Goal: Task Accomplishment & Management: Use online tool/utility

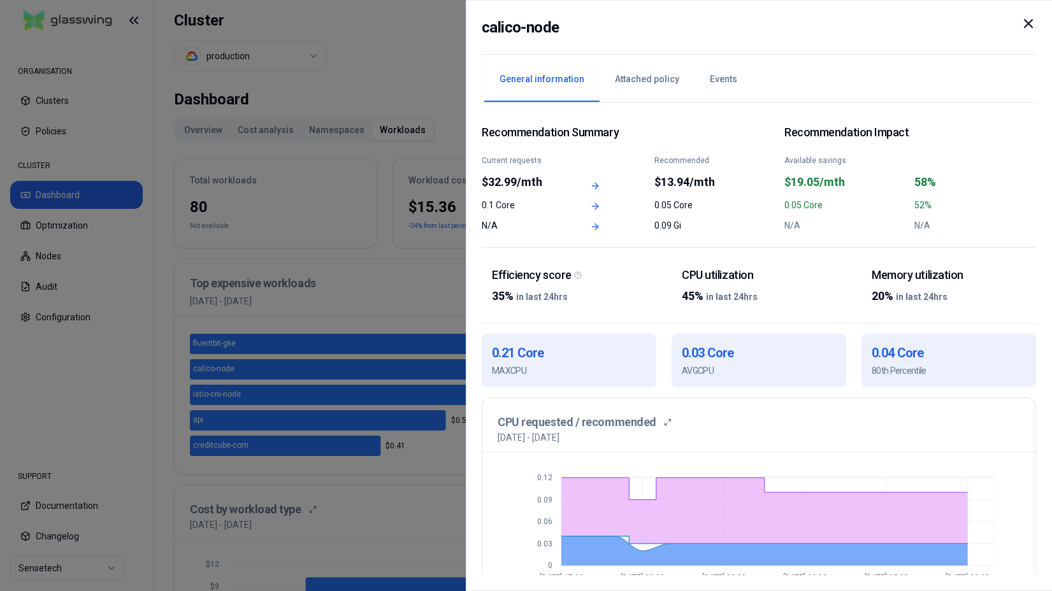
click at [1025, 25] on icon at bounding box center [1028, 23] width 15 height 15
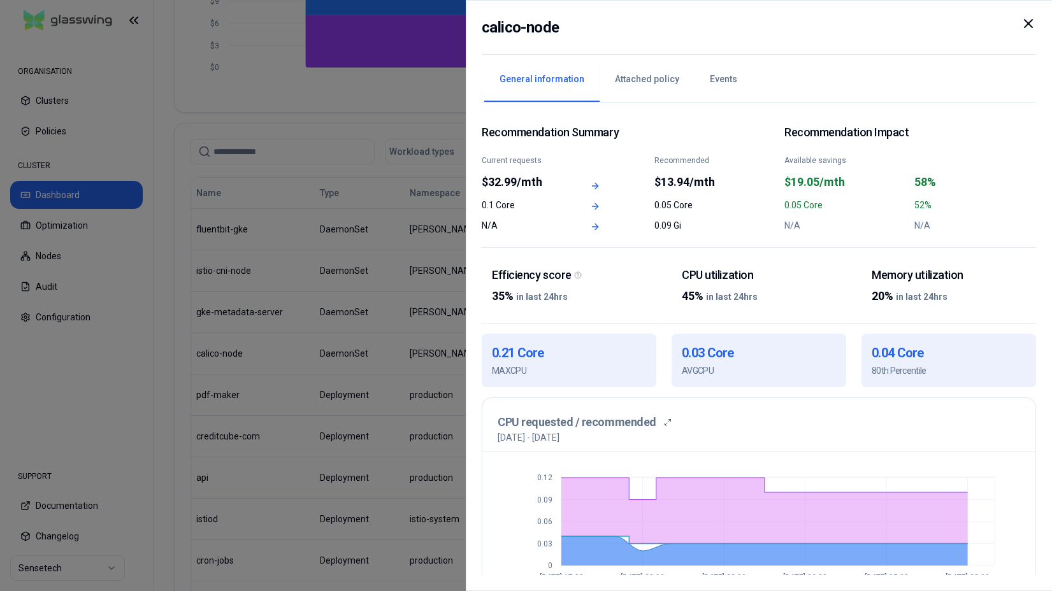
click at [1026, 25] on div "calico-node" at bounding box center [759, 35] width 554 height 39
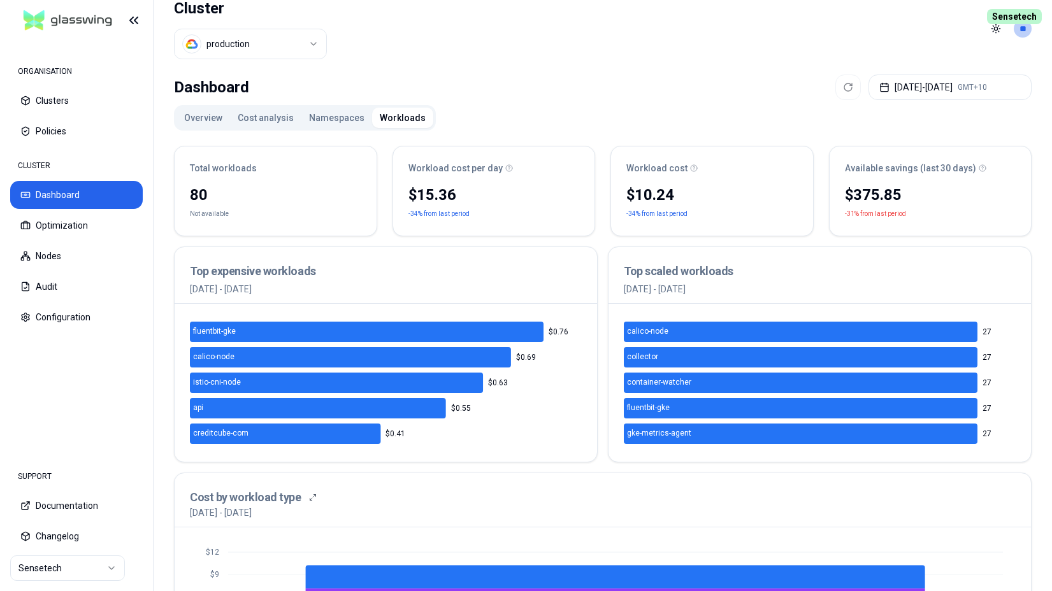
scroll to position [1, 0]
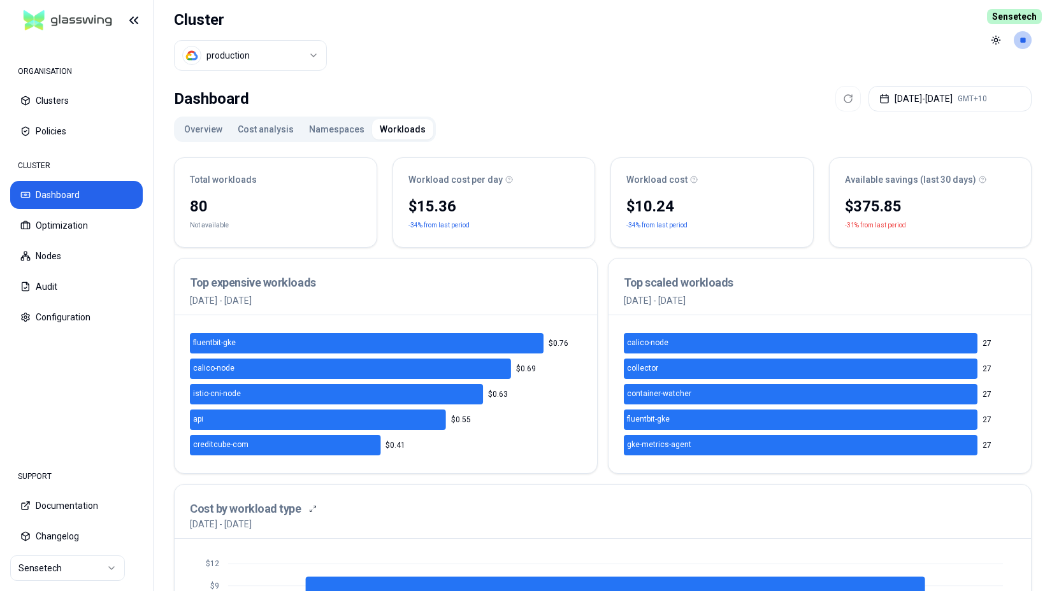
click at [62, 241] on div "CLUSTER Dashboard Optimization Nodes Audit Configuration" at bounding box center [76, 242] width 133 height 178
click at [65, 229] on button "Optimization" at bounding box center [76, 226] width 133 height 28
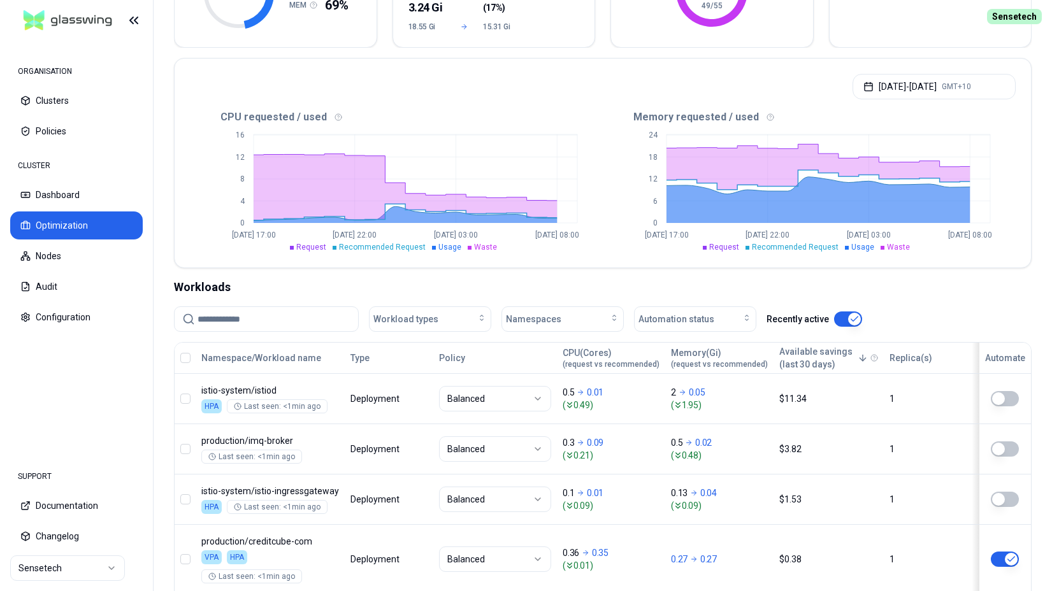
scroll to position [336, 0]
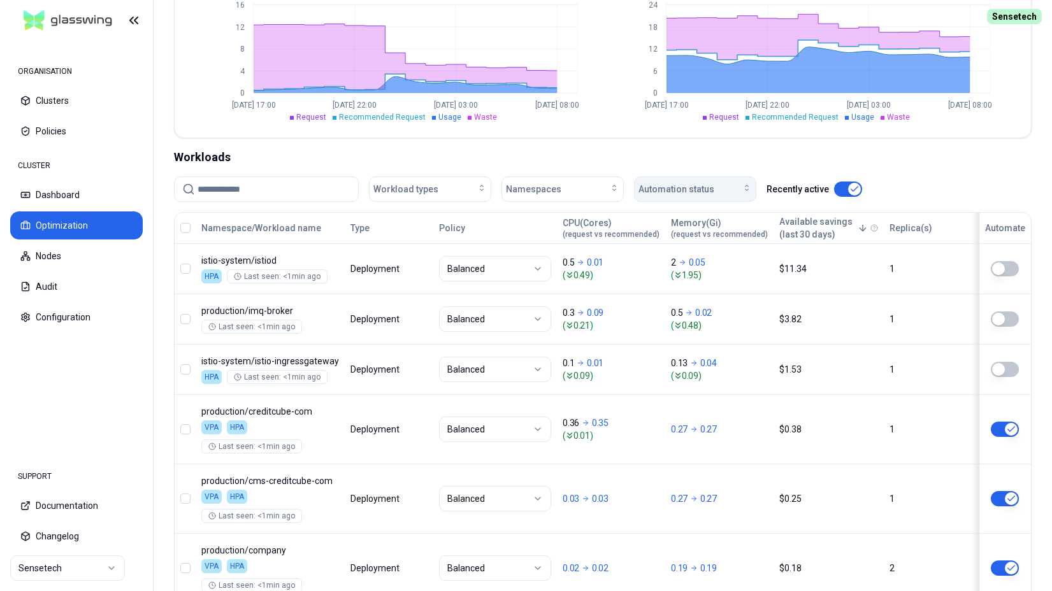
click at [715, 185] on div "Automation status" at bounding box center [695, 189] width 113 height 13
click at [697, 217] on div "on" at bounding box center [697, 218] width 121 height 20
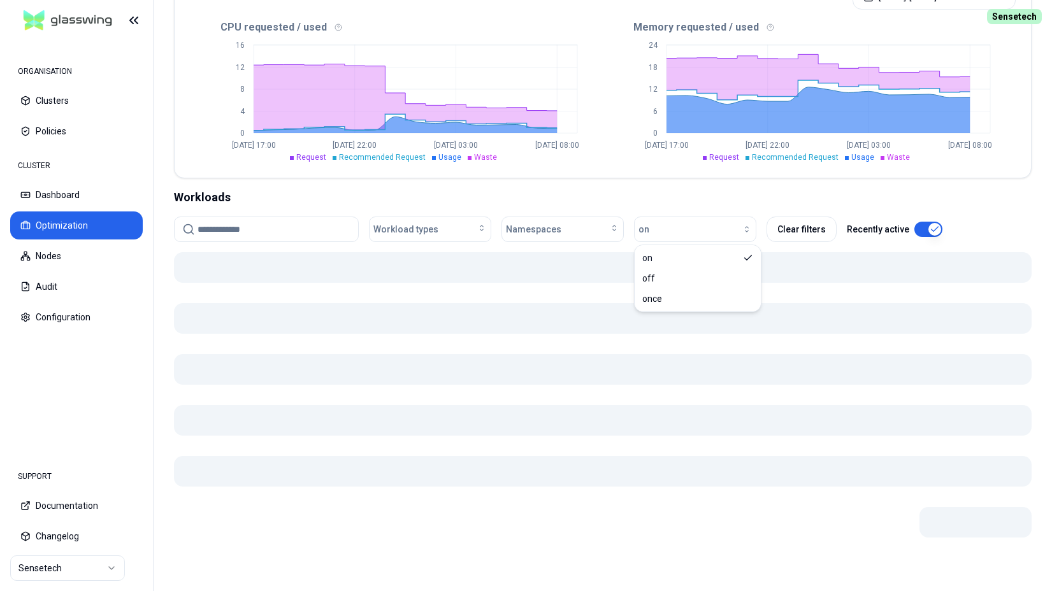
scroll to position [296, 0]
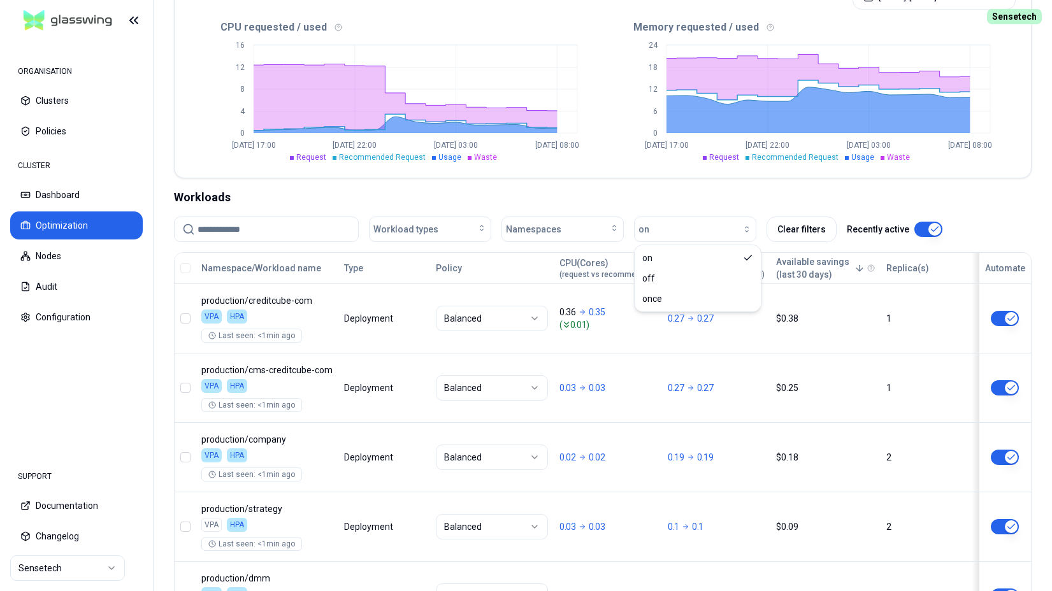
click at [610, 122] on icon "0 6 12 18 [DATE] 17:00 [DATE] 22:00 [DATE] 03:00 [DATE] 08:00" at bounding box center [809, 98] width 413 height 127
click at [50, 133] on button "Policies" at bounding box center [76, 131] width 133 height 28
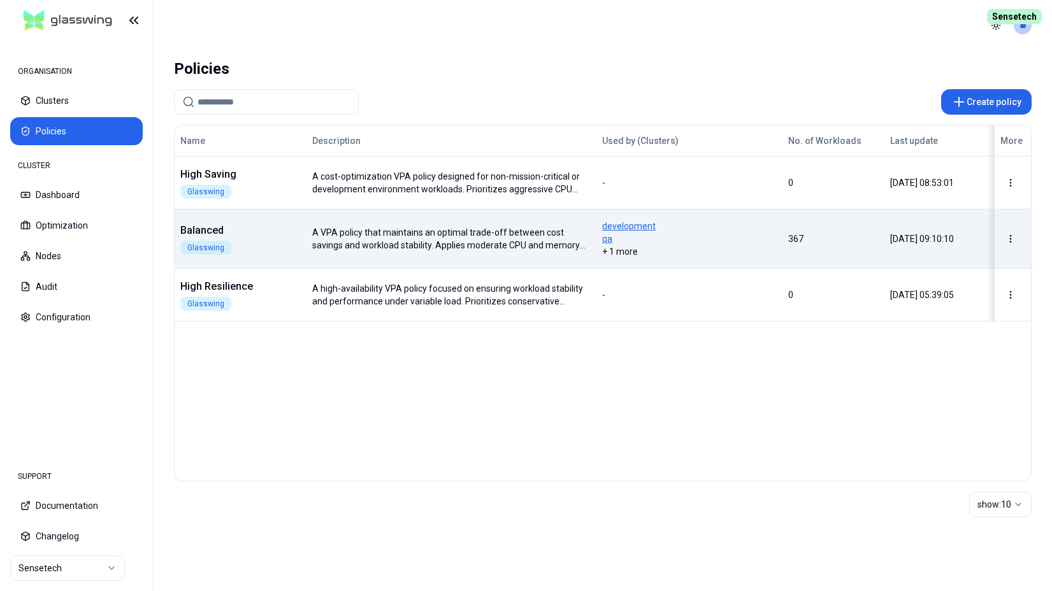
click at [303, 245] on div "Balanced Glasswing" at bounding box center [240, 239] width 131 height 32
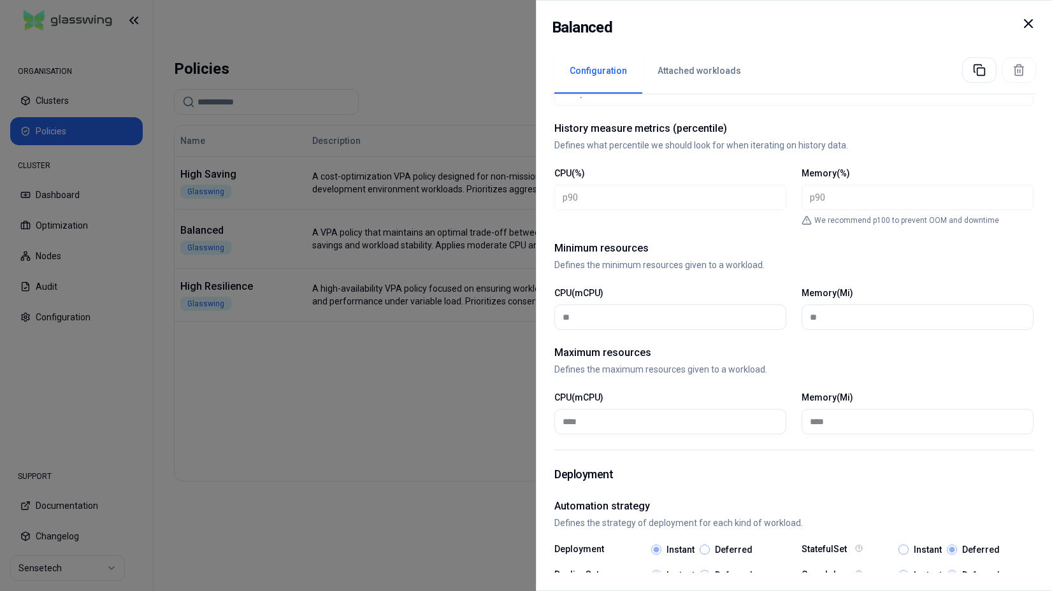
scroll to position [554, 0]
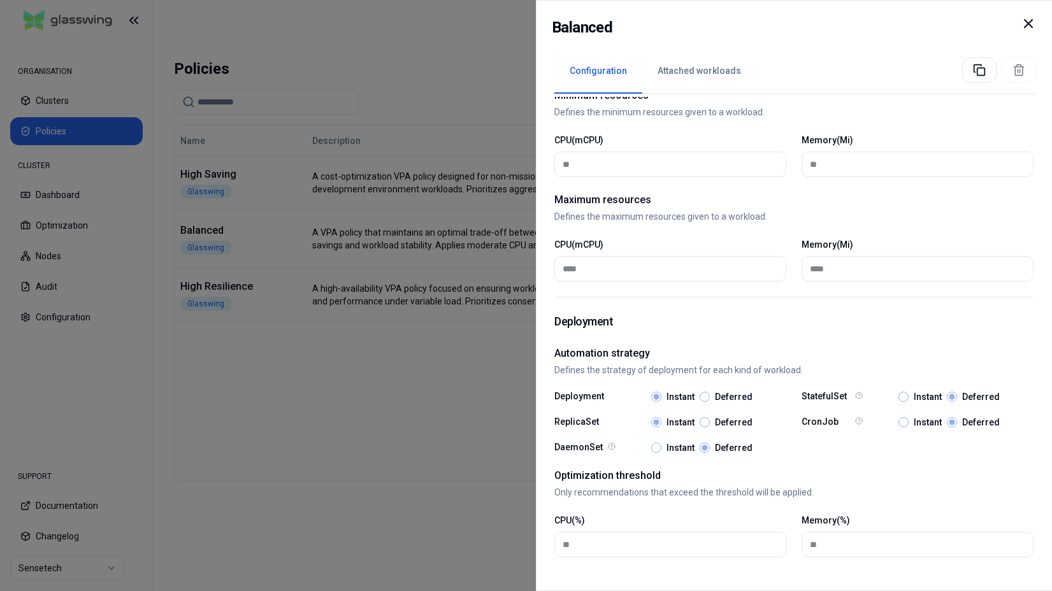
click at [1027, 25] on icon at bounding box center [1029, 24] width 8 height 8
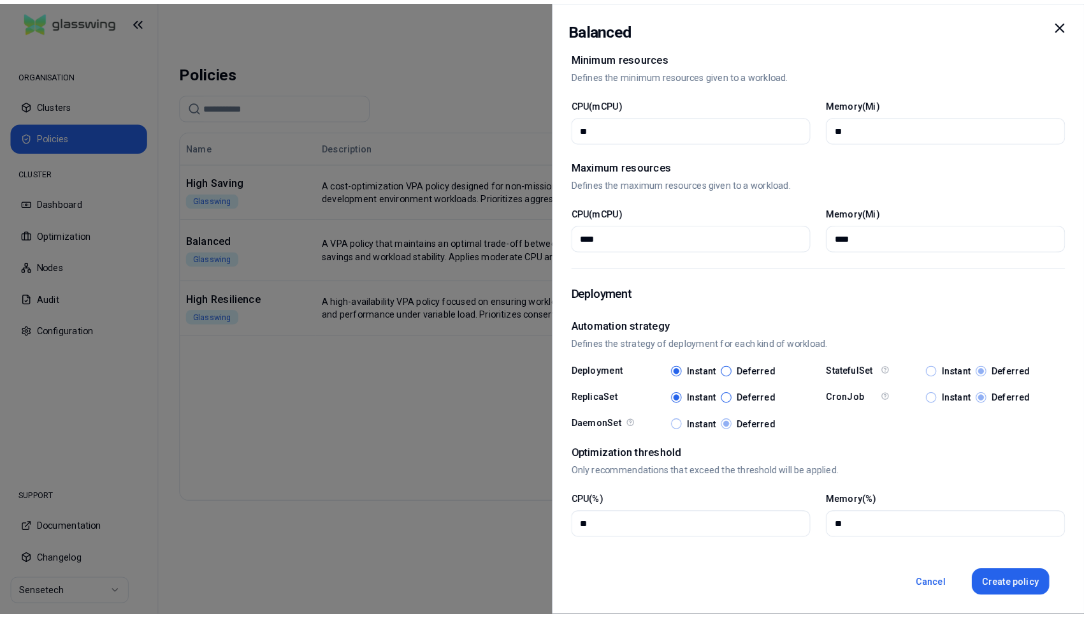
scroll to position [553, 0]
